Goal: Information Seeking & Learning: Learn about a topic

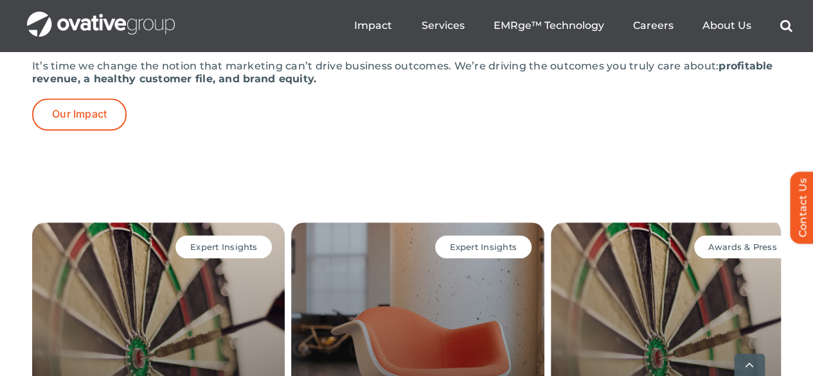
scroll to position [3086, 0]
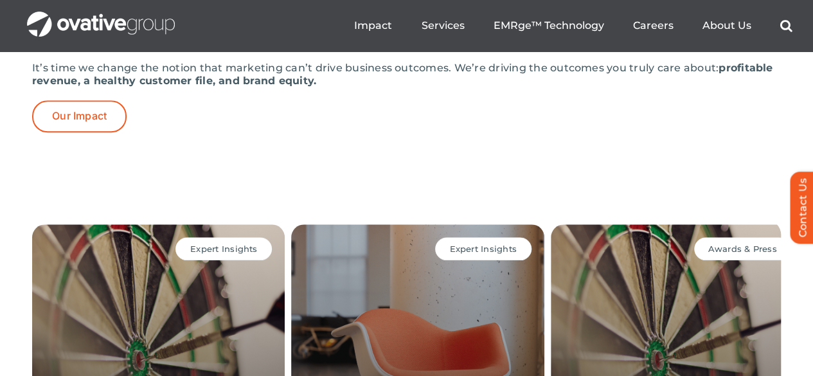
scroll to position [3021, 0]
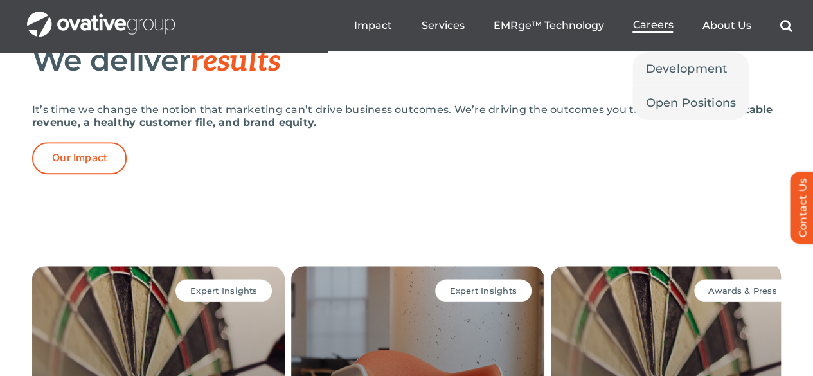
click at [647, 29] on span "Careers" at bounding box center [653, 25] width 41 height 13
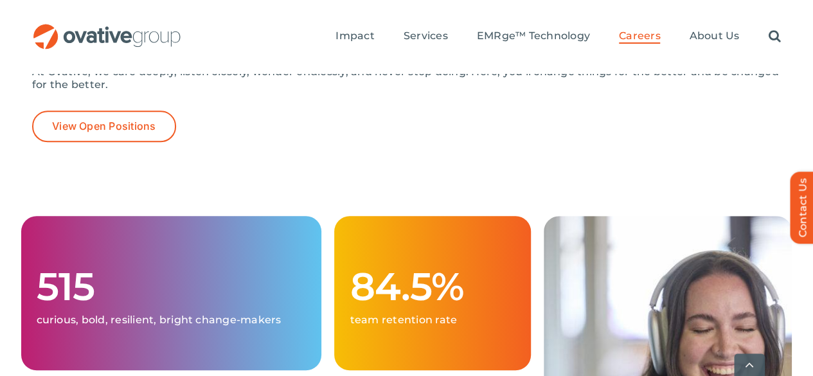
scroll to position [321, 0]
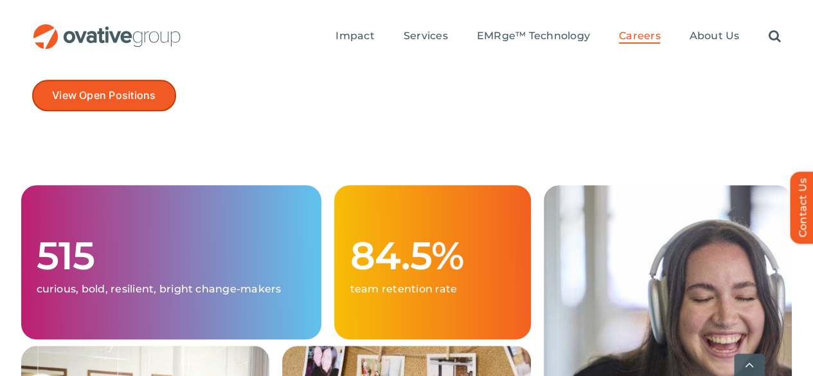
click at [62, 89] on span "View Open Positions" at bounding box center [104, 95] width 104 height 12
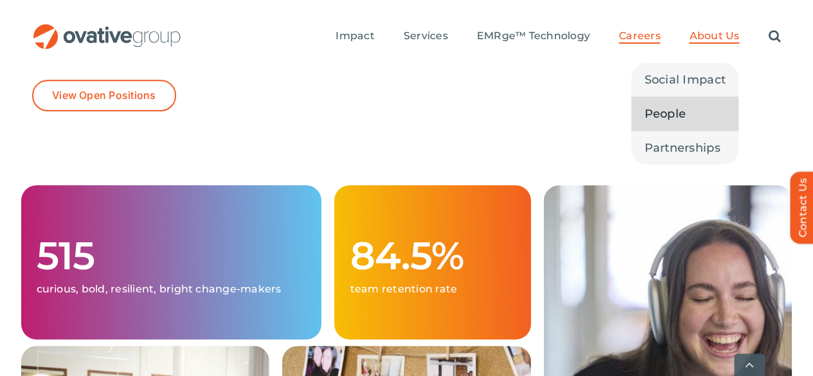
click at [684, 105] on span "People" at bounding box center [665, 114] width 42 height 18
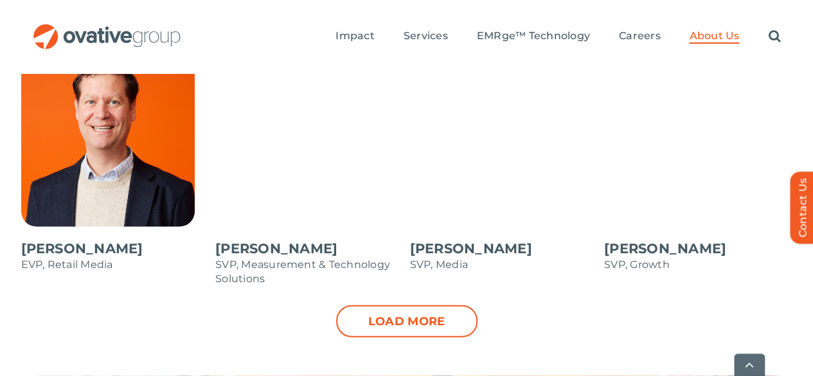
scroll to position [1479, 0]
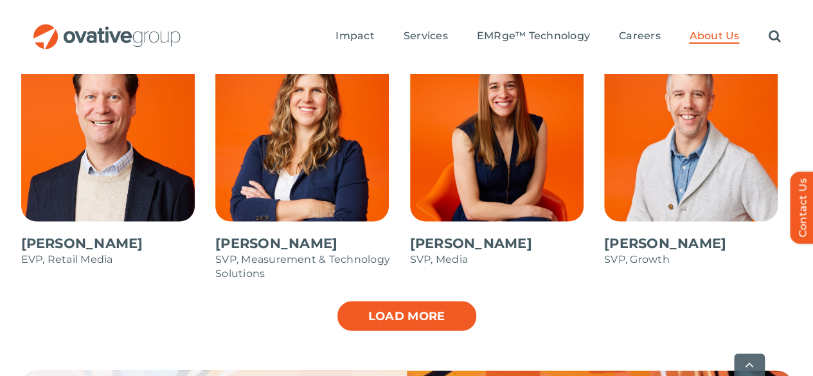
click at [359, 300] on link "Load more" at bounding box center [406, 316] width 141 height 32
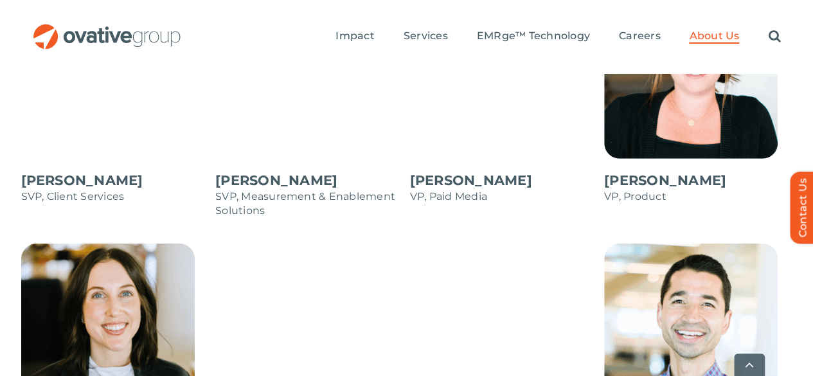
scroll to position [1864, 0]
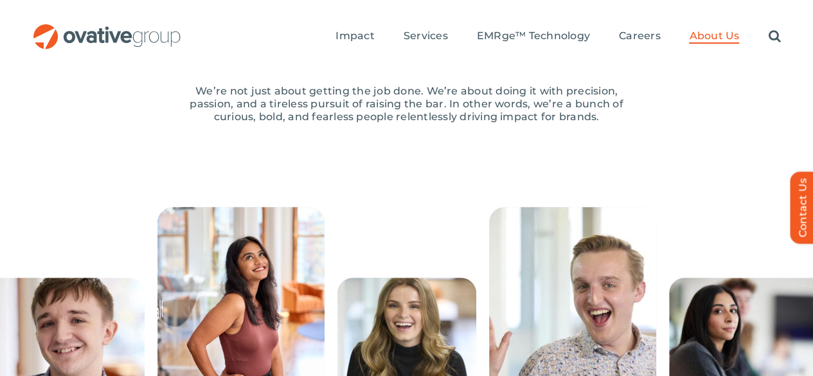
scroll to position [0, 0]
